Goal: Complete application form

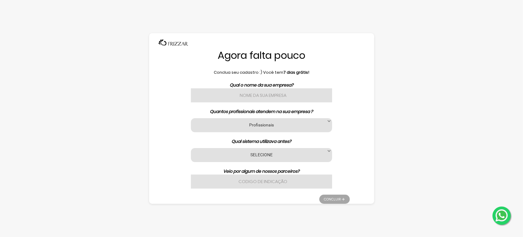
click at [234, 90] on input "text" at bounding box center [261, 95] width 141 height 14
type input "Faz milagre barbearia"
click at [253, 126] on label "Profissionais" at bounding box center [262, 125] width 126 height 6
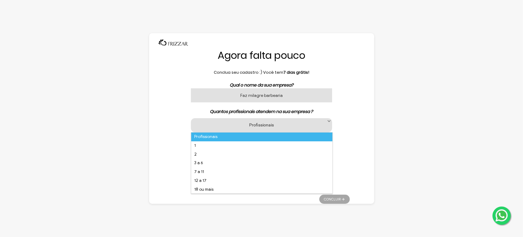
scroll to position [4, 26]
click at [218, 153] on li "2" at bounding box center [261, 154] width 141 height 9
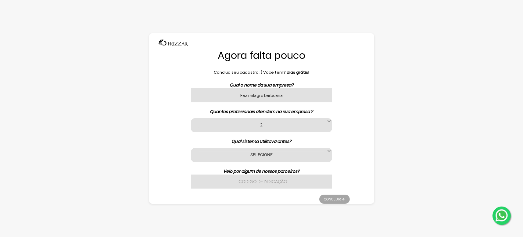
click at [257, 152] on label "SELECIONE" at bounding box center [262, 155] width 126 height 6
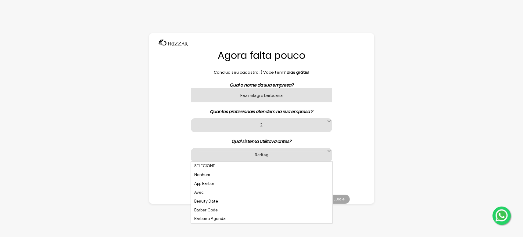
scroll to position [106, 0]
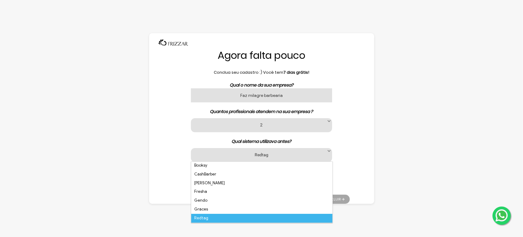
click at [217, 155] on label "Redtag" at bounding box center [262, 155] width 126 height 6
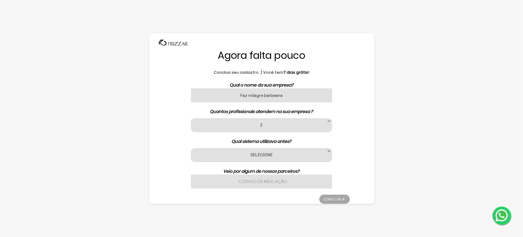
click at [217, 154] on label "SELECIONE" at bounding box center [262, 155] width 126 height 6
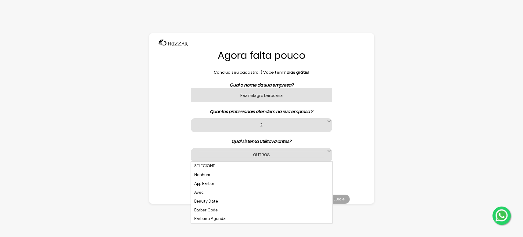
scroll to position [168, 0]
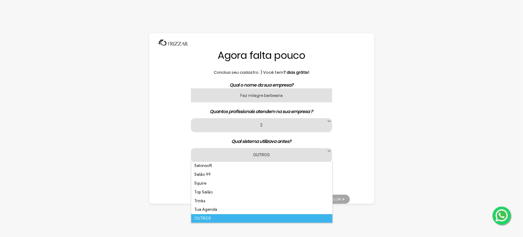
click at [211, 217] on li "OUTROS" at bounding box center [261, 218] width 141 height 9
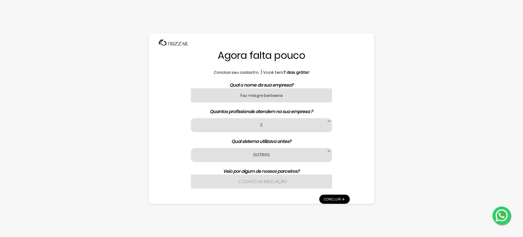
click at [334, 201] on link "Concluir" at bounding box center [334, 199] width 31 height 9
